Goal: Navigation & Orientation: Find specific page/section

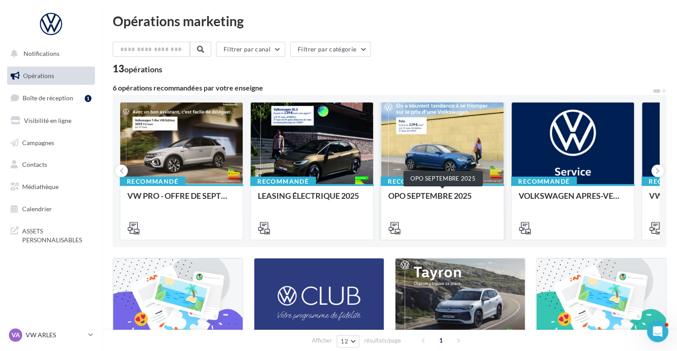
click at [445, 193] on div "OPO SEPTEMBRE 2025" at bounding box center [442, 200] width 108 height 18
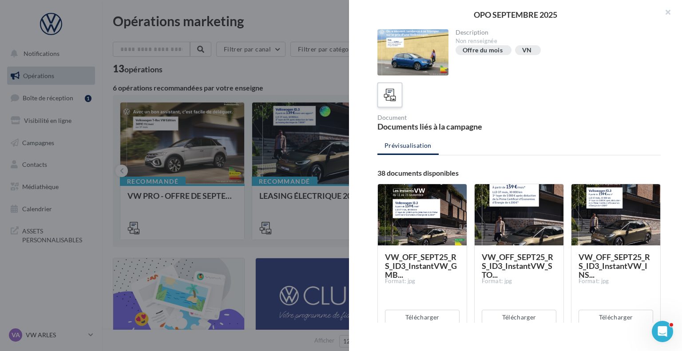
click at [390, 100] on icon at bounding box center [390, 95] width 13 height 13
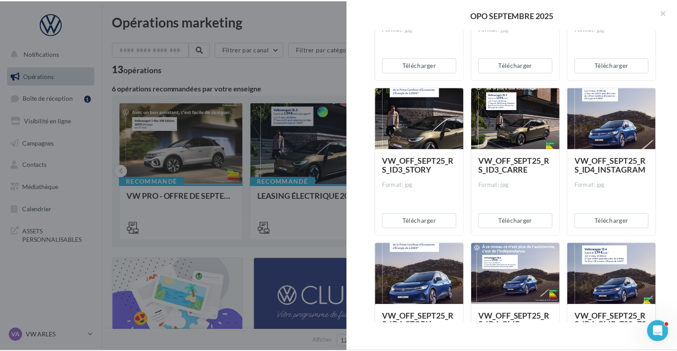
scroll to position [1032, 0]
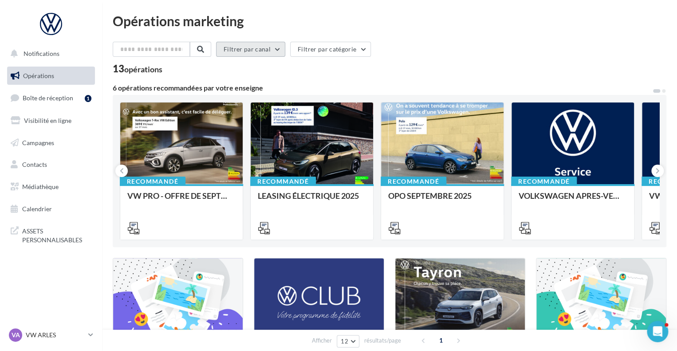
click at [268, 48] on button "Filtrer par canal" at bounding box center [250, 49] width 69 height 15
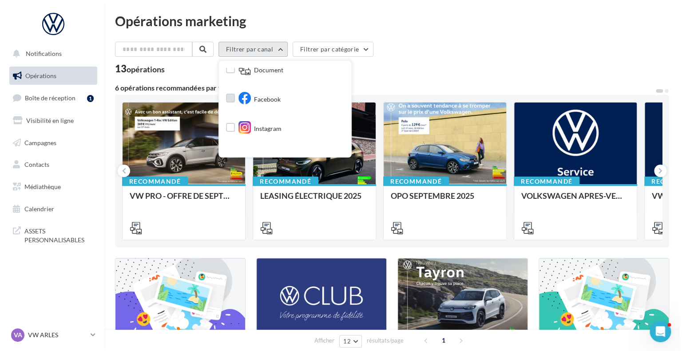
scroll to position [36, 0]
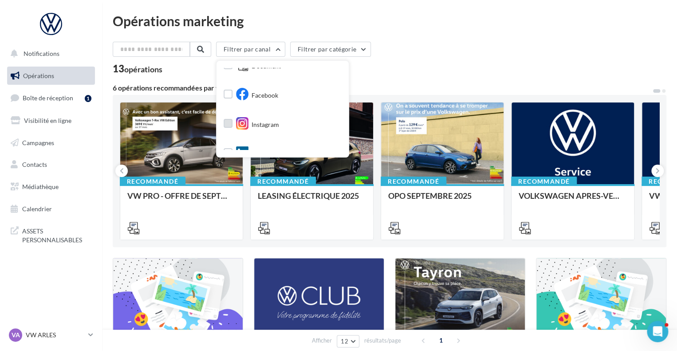
click at [269, 125] on span "Instagram" at bounding box center [266, 124] width 28 height 9
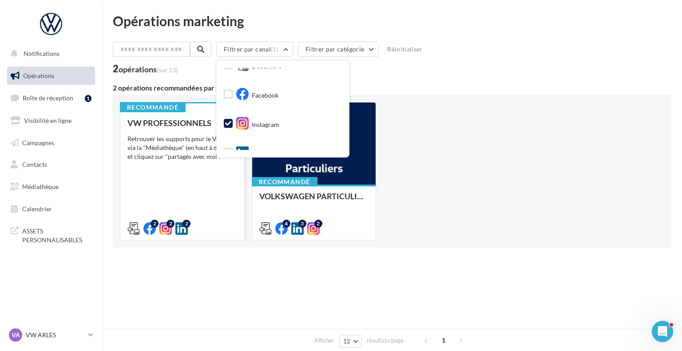
click at [205, 207] on div "VW PROFESSIONNELS Retrouver les supports pour le VW Pro via la "Médiathèque" (e…" at bounding box center [182, 176] width 110 height 114
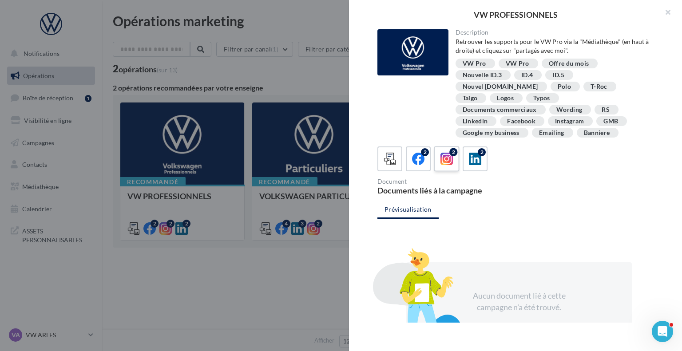
click at [443, 154] on span at bounding box center [446, 160] width 13 height 14
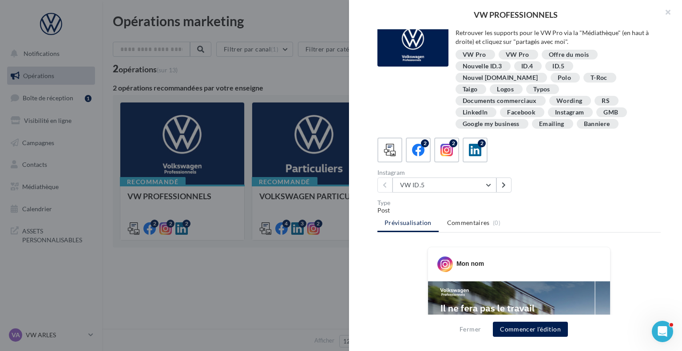
scroll to position [7, 0]
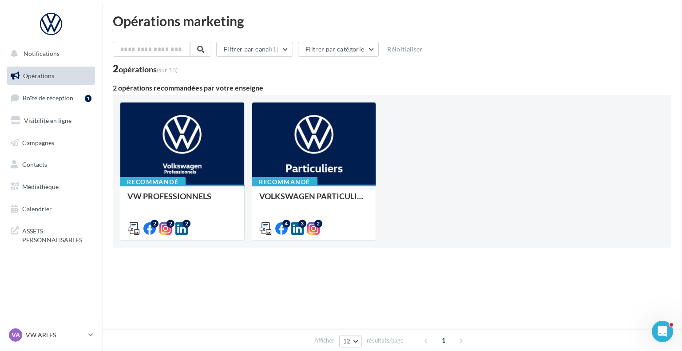
click at [251, 281] on div "Opérations marketing Filtrer par canal (1) Filtrer par catégorie Réinitialiser …" at bounding box center [392, 150] width 558 height 273
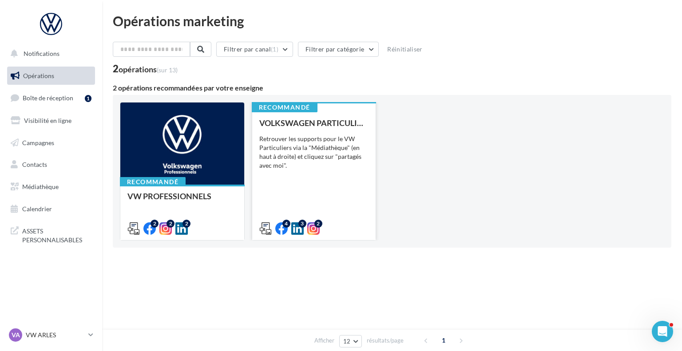
click at [312, 196] on div "VOLKSWAGEN PARTICULIER Retrouver les supports pour le VW Particuliers via la "M…" at bounding box center [314, 176] width 110 height 114
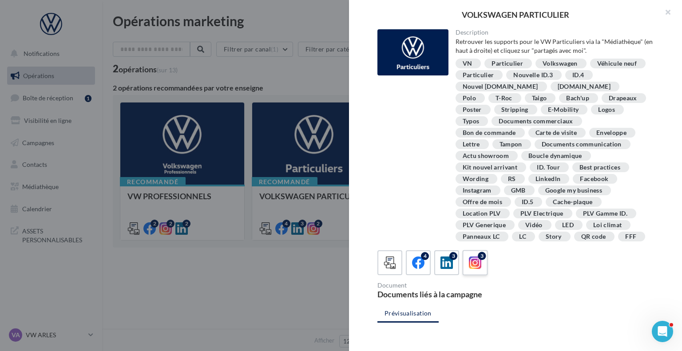
click at [469, 268] on icon at bounding box center [475, 263] width 13 height 13
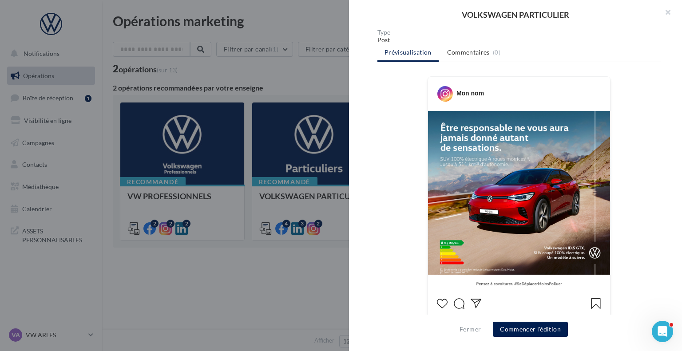
scroll to position [349, 0]
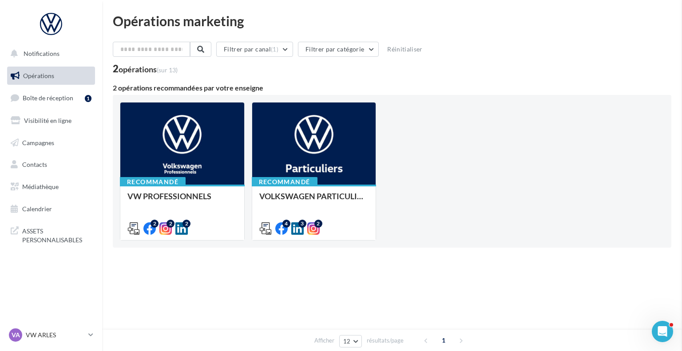
click at [273, 287] on div "Opérations marketing Filtrer par canal (1) Filtrer par catégorie Réinitialiser …" at bounding box center [392, 150] width 558 height 273
click at [50, 190] on link "Médiathèque" at bounding box center [50, 187] width 91 height 19
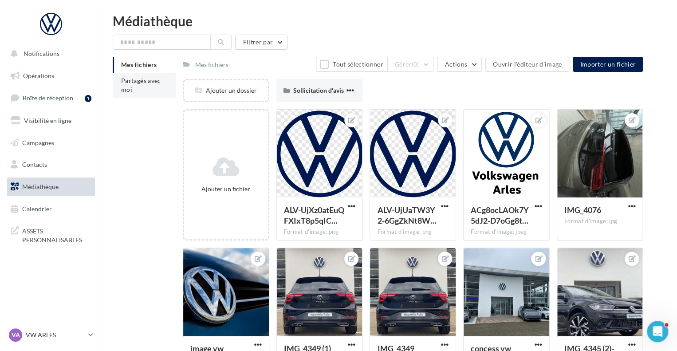
click at [141, 85] on li "Partagés avec moi" at bounding box center [144, 85] width 63 height 25
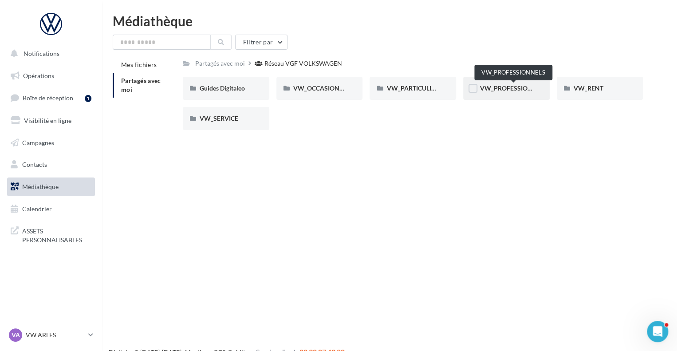
click at [504, 88] on span "VW_PROFESSIONNELS" at bounding box center [513, 88] width 67 height 8
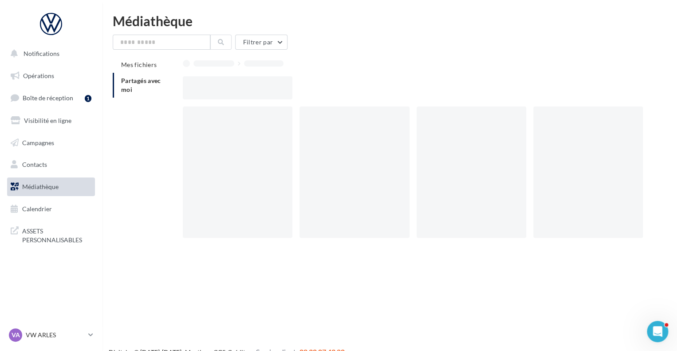
click at [504, 88] on div at bounding box center [416, 87] width 467 height 23
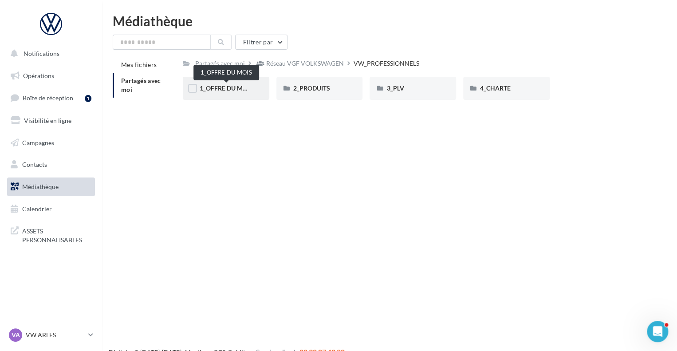
click at [238, 92] on span "1_OFFRE DU MOIS" at bounding box center [226, 88] width 53 height 8
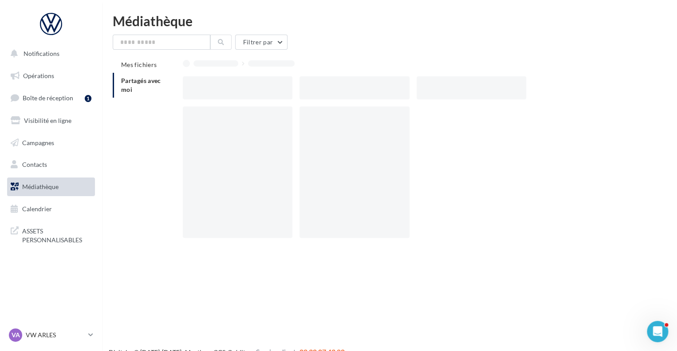
click at [238, 92] on div at bounding box center [238, 87] width 110 height 23
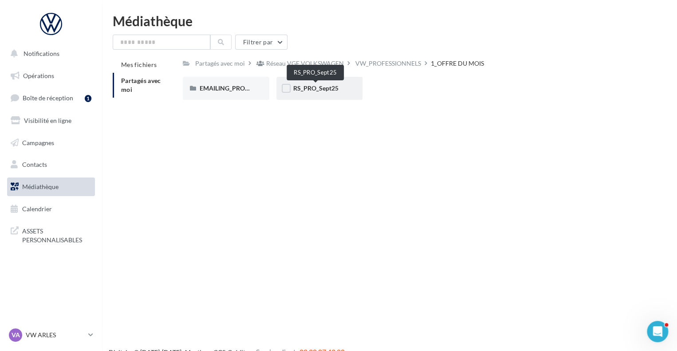
click at [317, 88] on span "RS_PRO_Sept25" at bounding box center [315, 88] width 45 height 8
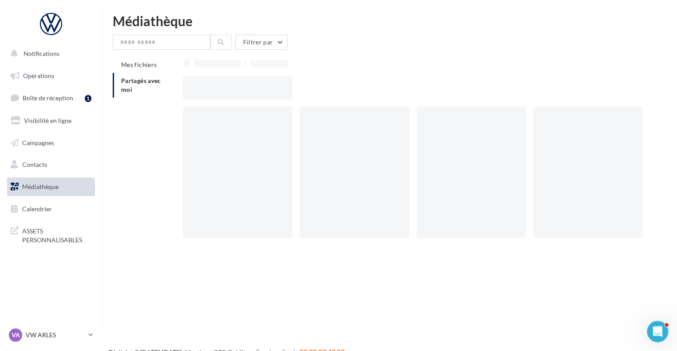
click at [317, 88] on div at bounding box center [416, 87] width 467 height 23
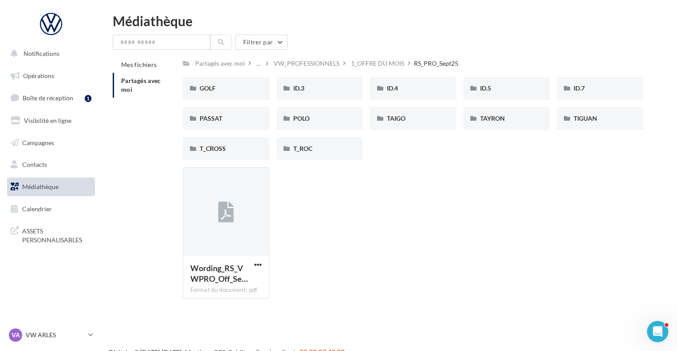
click at [310, 264] on div "Wording_RS_VWPRO_Off_Se… Format du document: pdf Wording_RS_VWPRO_Off_Sept25" at bounding box center [416, 236] width 467 height 138
click at [329, 87] on div "ID.3" at bounding box center [319, 88] width 53 height 9
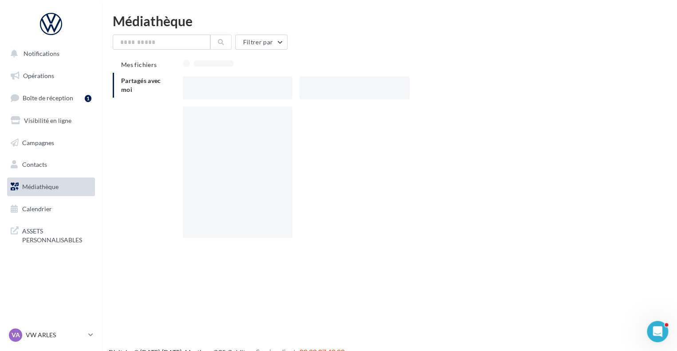
click at [329, 87] on div at bounding box center [355, 87] width 110 height 23
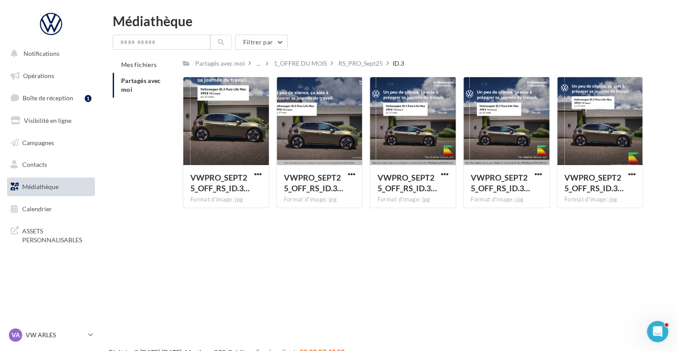
click at [310, 237] on div "Notifications Opérations Boîte de réception 1 Visibilité en ligne Campagnes Con…" at bounding box center [338, 189] width 677 height 351
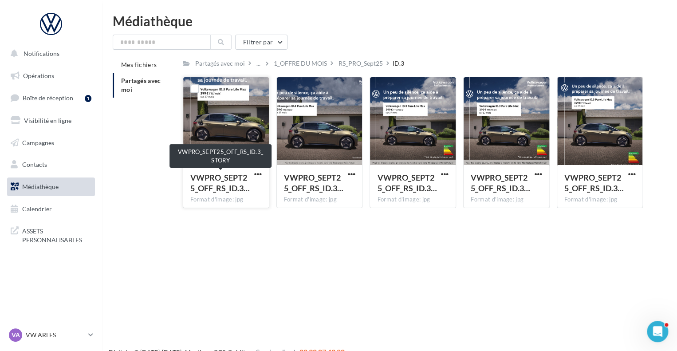
click at [222, 190] on span "VWPRO_SEPT25_OFF_RS_ID.3…" at bounding box center [219, 183] width 59 height 20
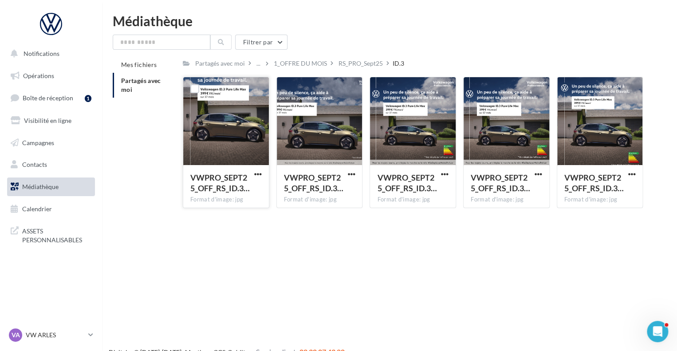
click at [222, 190] on span "VWPRO_SEPT25_OFF_RS_ID.3…" at bounding box center [219, 183] width 59 height 20
click at [233, 127] on div at bounding box center [226, 121] width 86 height 89
click at [313, 65] on div "1_OFFRE DU MOIS" at bounding box center [300, 63] width 53 height 9
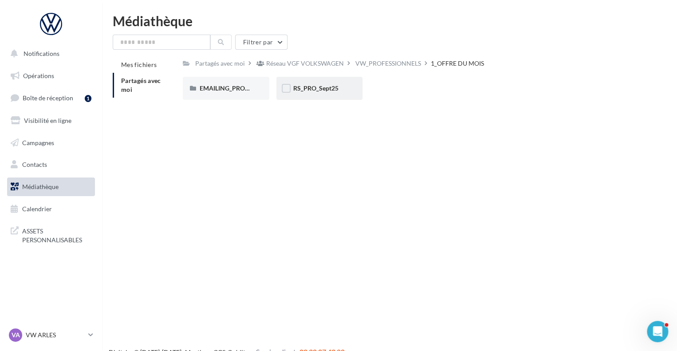
click at [312, 84] on div "RS_PRO_Sept25" at bounding box center [319, 88] width 53 height 9
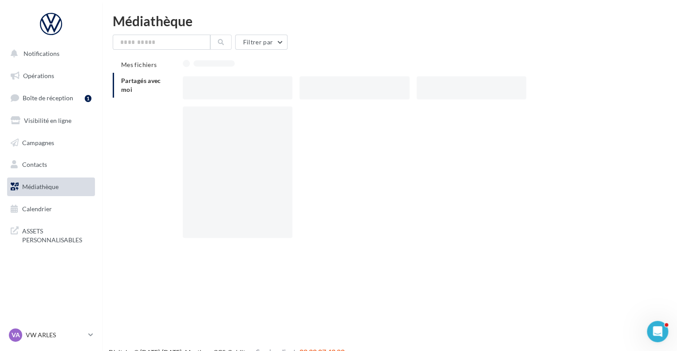
click at [312, 84] on div at bounding box center [355, 87] width 110 height 23
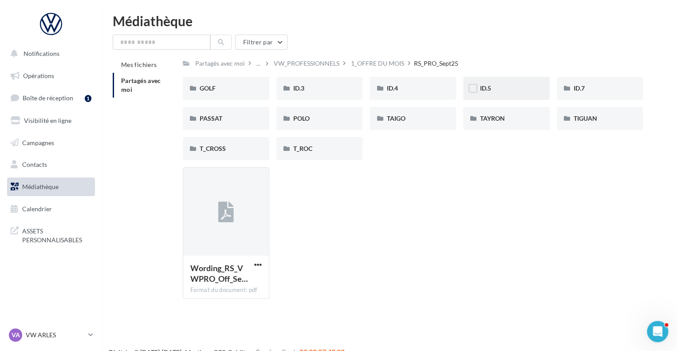
click at [502, 93] on div "ID.5" at bounding box center [506, 88] width 53 height 9
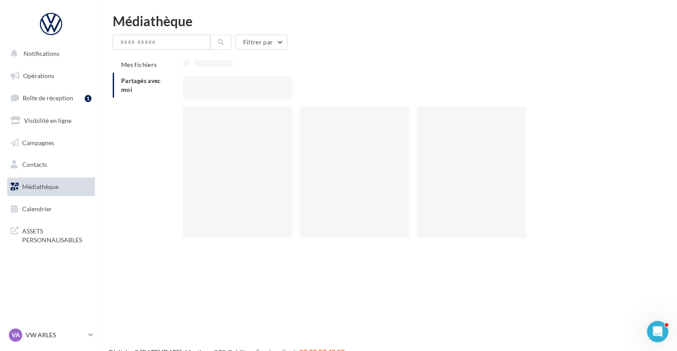
click at [502, 93] on div at bounding box center [416, 87] width 467 height 23
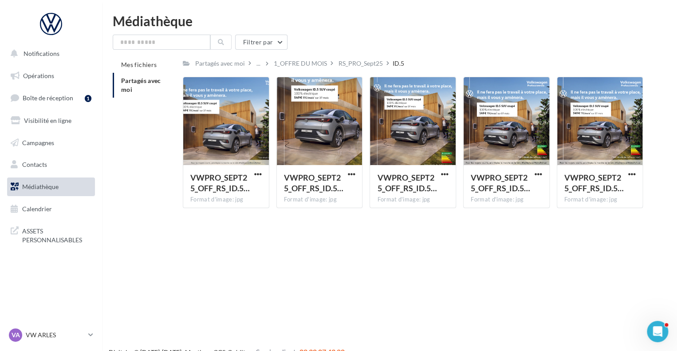
click at [312, 230] on div "Notifications Opérations Boîte de réception 1 Visibilité en ligne Campagnes Con…" at bounding box center [338, 189] width 677 height 351
click at [371, 63] on div "RS_PRO_Sept25" at bounding box center [361, 63] width 44 height 9
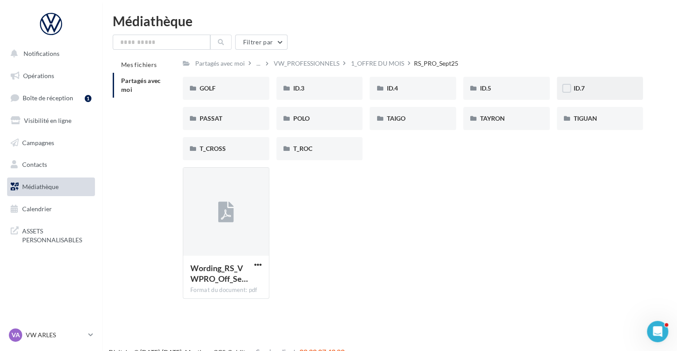
click at [589, 87] on div "ID.7" at bounding box center [600, 88] width 53 height 9
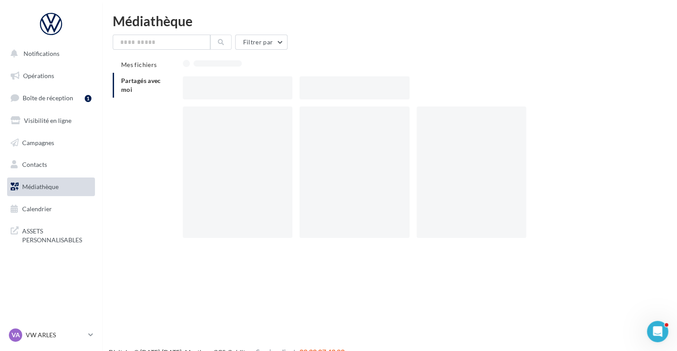
click at [589, 87] on div at bounding box center [416, 87] width 467 height 23
